Goal: Unclear

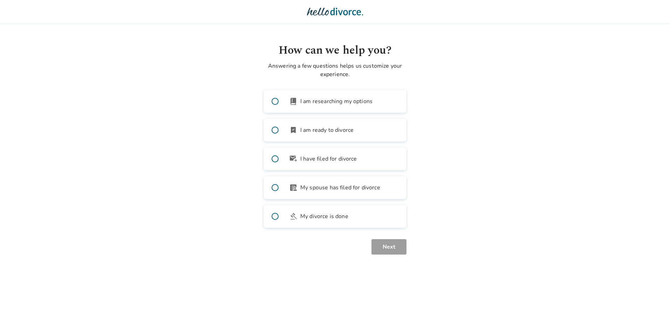
click at [575, 149] on body "How can we help you? Answering a few questions helps us customize your experien…" at bounding box center [335, 127] width 670 height 254
click at [258, 258] on html "How can we help you? Answering a few questions helps us customize your experien…" at bounding box center [335, 135] width 670 height 271
click at [170, 123] on body "How can we help you? Answering a few questions helps us customize your experien…" at bounding box center [335, 127] width 670 height 254
click at [153, 109] on body "How can we help you? Answering a few questions helps us customize your experien…" at bounding box center [335, 127] width 670 height 254
click at [127, 105] on body "How can we help you? Answering a few questions helps us customize your experien…" at bounding box center [335, 127] width 670 height 254
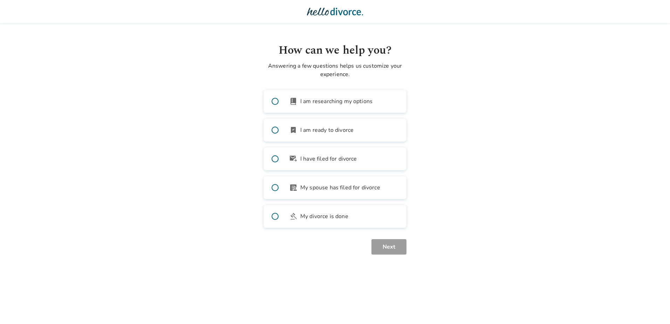
click at [151, 89] on body "How can we help you? Answering a few questions helps us customize your experien…" at bounding box center [335, 127] width 670 height 254
click at [183, 142] on body "How can we help you? Answering a few questions helps us customize your experien…" at bounding box center [335, 127] width 670 height 254
click at [186, 64] on body "How can we help you? Answering a few questions helps us customize your experien…" at bounding box center [335, 127] width 670 height 254
click at [173, 60] on body "How can we help you? Answering a few questions helps us customize your experien…" at bounding box center [335, 127] width 670 height 254
click at [167, 109] on body "How can we help you? Answering a few questions helps us customize your experien…" at bounding box center [335, 127] width 670 height 254
